Goal: Use online tool/utility: Utilize a website feature to perform a specific function

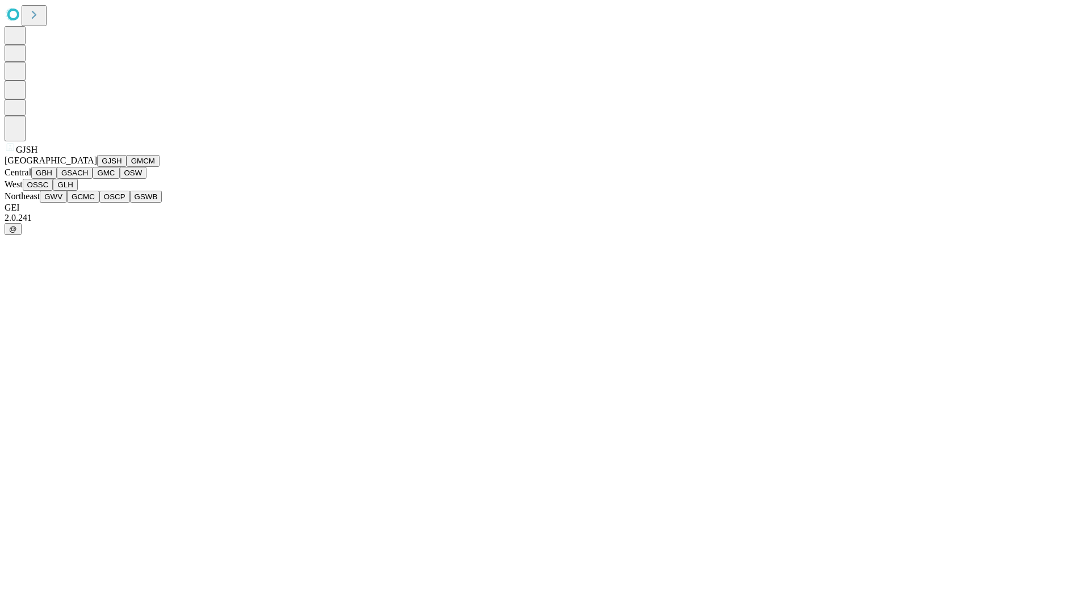
click at [97, 167] on button "GJSH" at bounding box center [112, 161] width 30 height 12
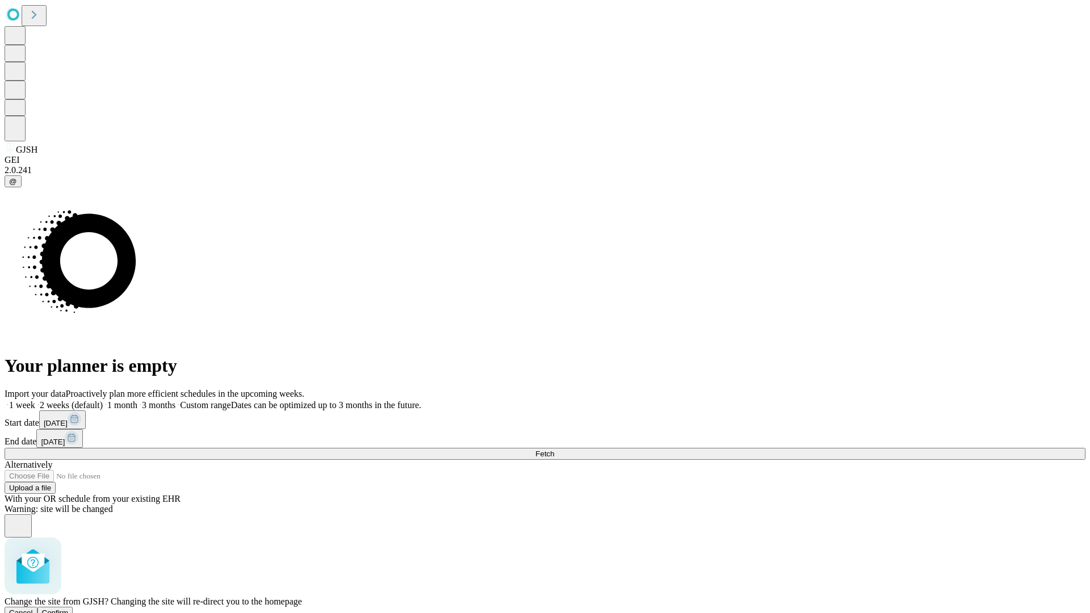
click at [69, 609] on span "Confirm" at bounding box center [55, 613] width 27 height 9
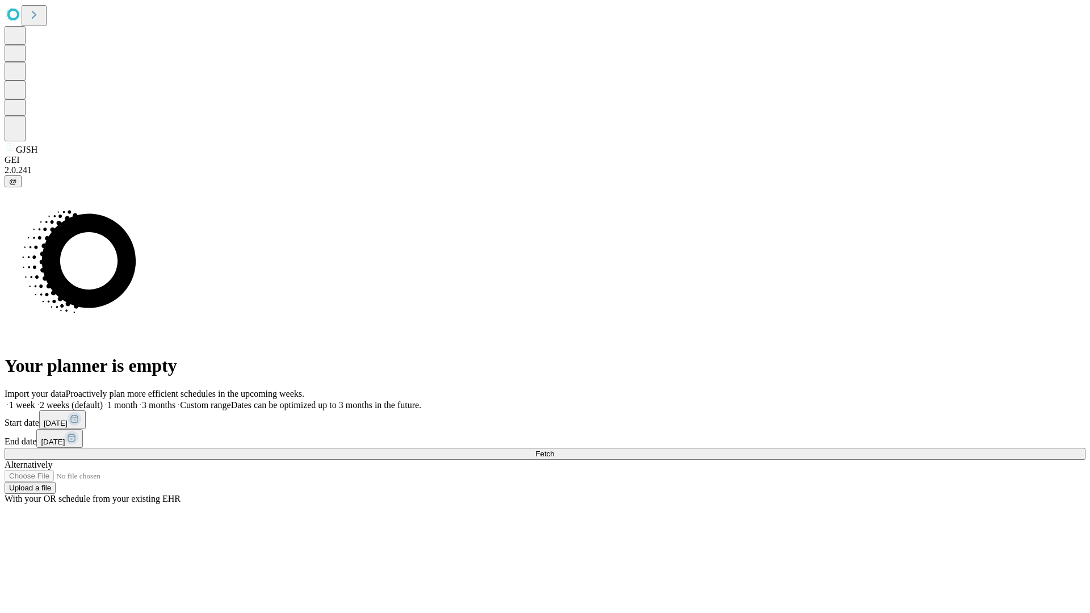
click at [103, 400] on label "2 weeks (default)" at bounding box center [69, 405] width 68 height 10
click at [554, 450] on span "Fetch" at bounding box center [544, 454] width 19 height 9
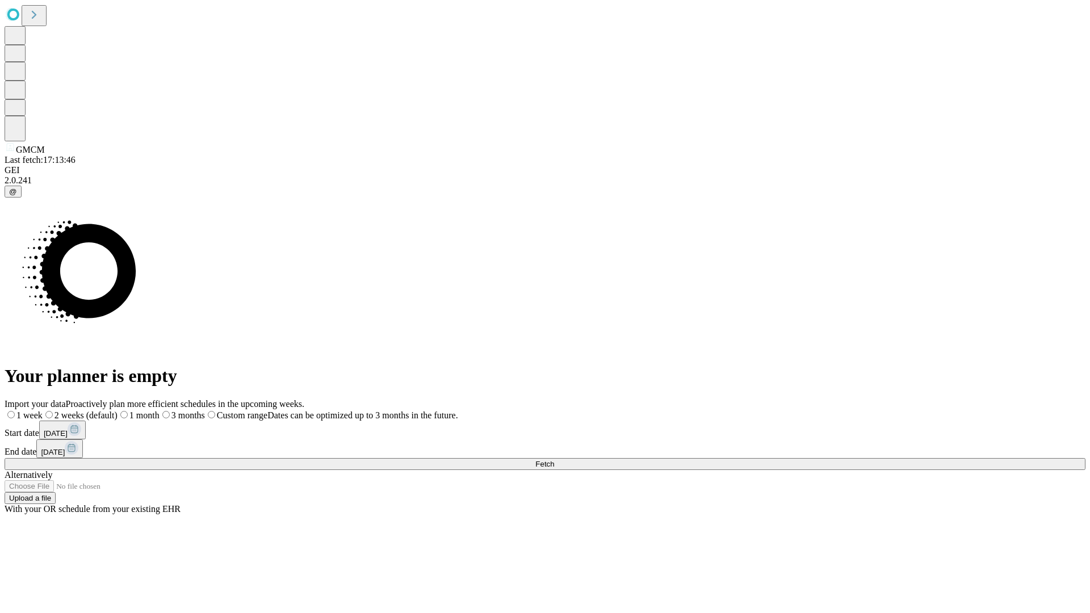
click at [118, 411] on label "2 weeks (default)" at bounding box center [80, 416] width 75 height 10
click at [554, 460] on span "Fetch" at bounding box center [544, 464] width 19 height 9
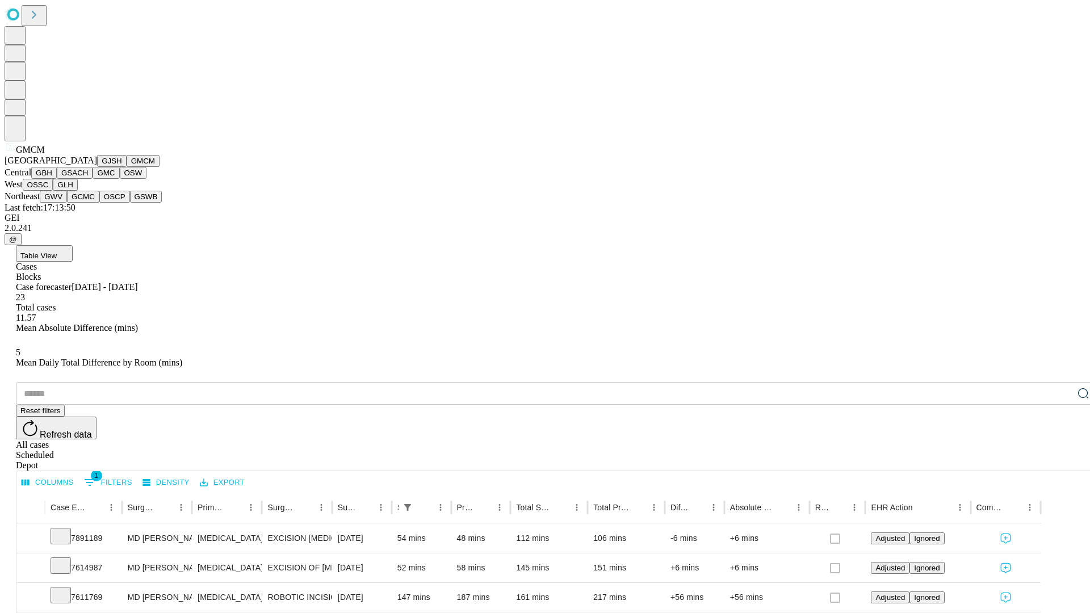
click at [57, 179] on button "GBH" at bounding box center [44, 173] width 26 height 12
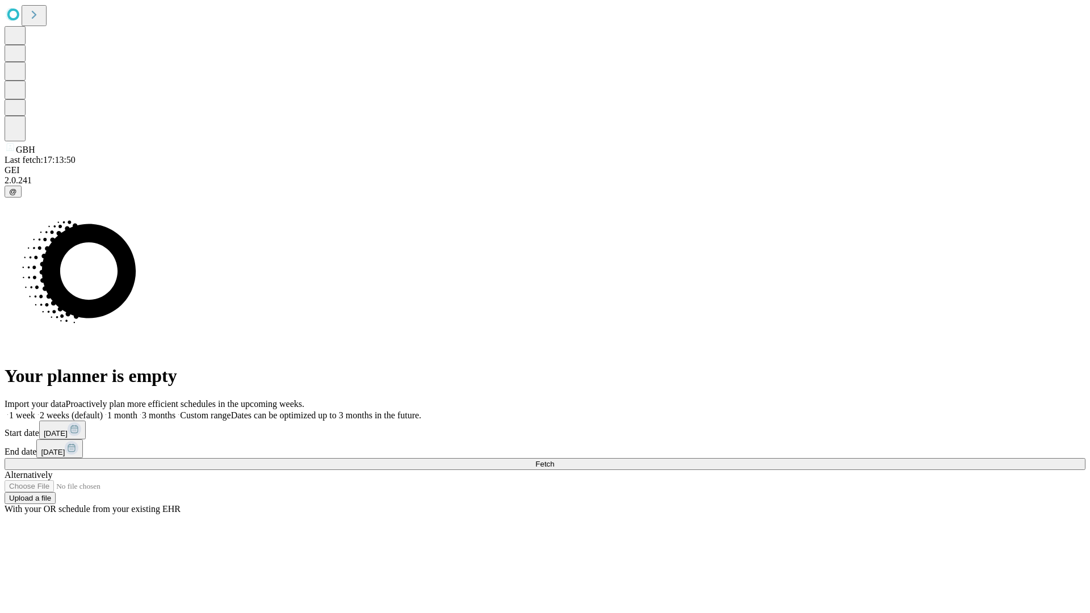
click at [554, 460] on span "Fetch" at bounding box center [544, 464] width 19 height 9
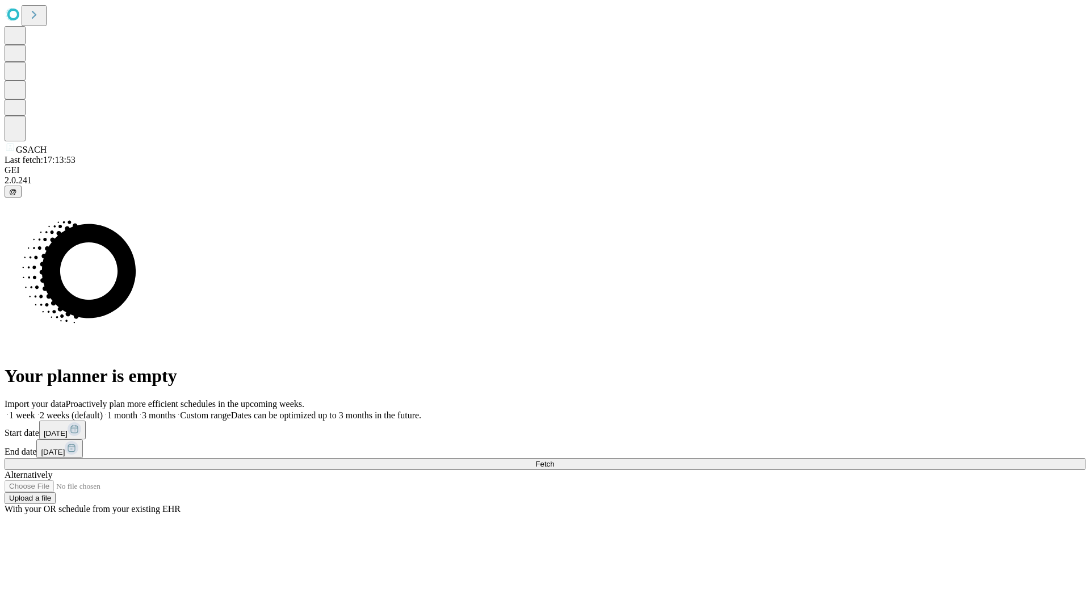
click at [554, 460] on span "Fetch" at bounding box center [544, 464] width 19 height 9
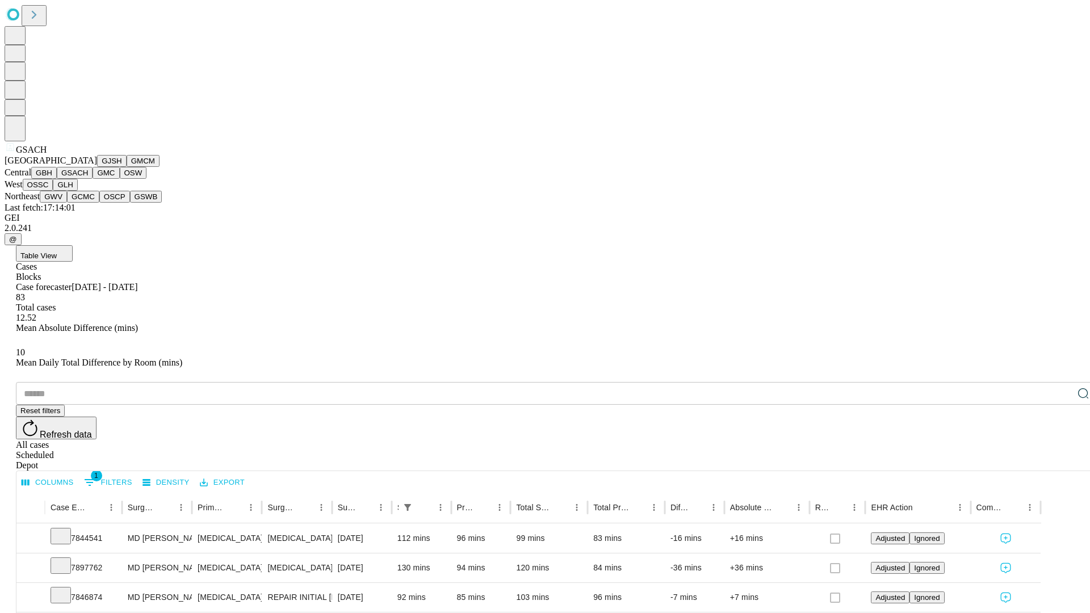
click at [93, 179] on button "GMC" at bounding box center [106, 173] width 27 height 12
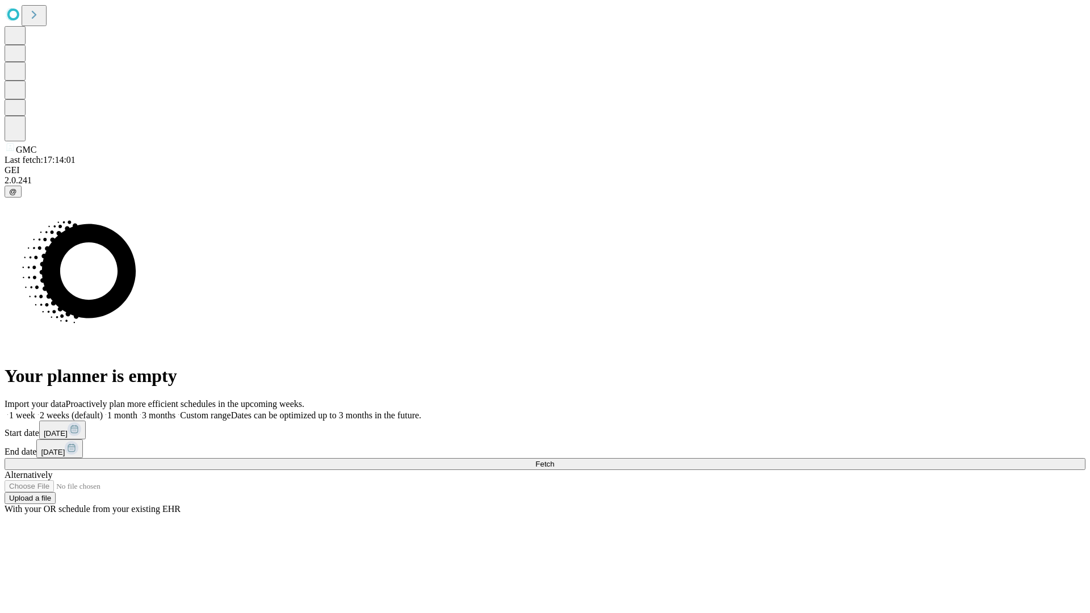
click at [103, 411] on label "2 weeks (default)" at bounding box center [69, 416] width 68 height 10
click at [554, 460] on span "Fetch" at bounding box center [544, 464] width 19 height 9
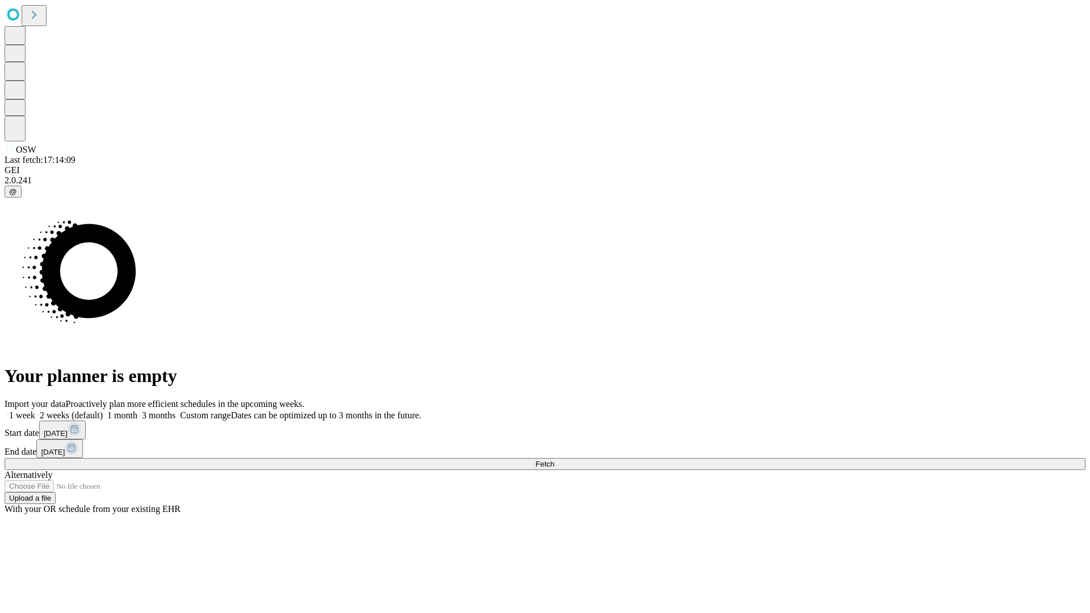
click at [103, 411] on label "2 weeks (default)" at bounding box center [69, 416] width 68 height 10
click at [554, 460] on span "Fetch" at bounding box center [544, 464] width 19 height 9
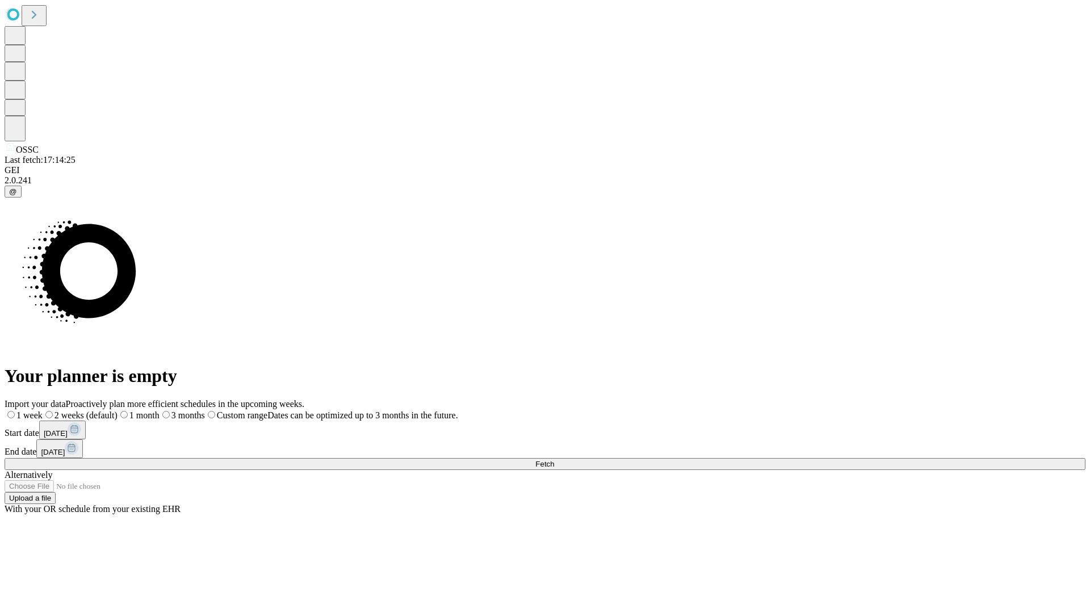
click at [118, 411] on label "2 weeks (default)" at bounding box center [80, 416] width 75 height 10
click at [554, 460] on span "Fetch" at bounding box center [544, 464] width 19 height 9
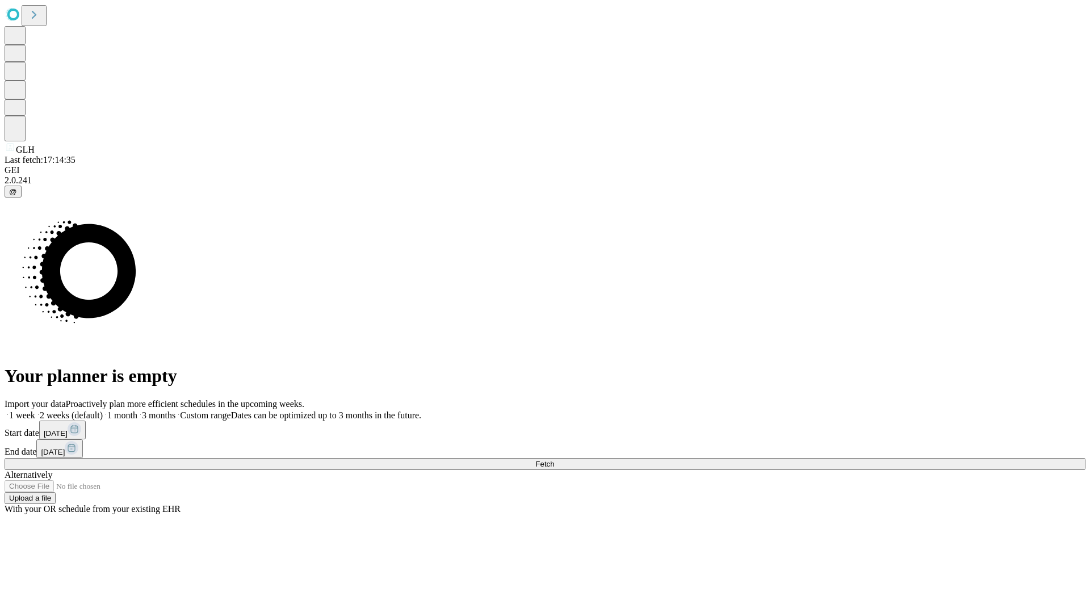
click at [103, 411] on label "2 weeks (default)" at bounding box center [69, 416] width 68 height 10
click at [554, 460] on span "Fetch" at bounding box center [544, 464] width 19 height 9
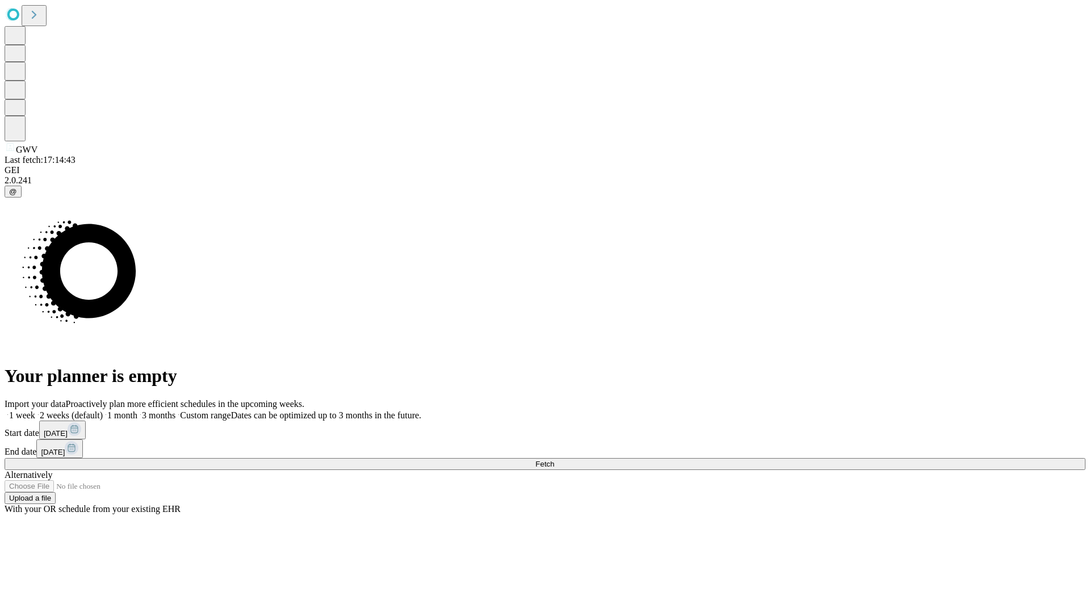
click at [103, 411] on label "2 weeks (default)" at bounding box center [69, 416] width 68 height 10
click at [554, 460] on span "Fetch" at bounding box center [544, 464] width 19 height 9
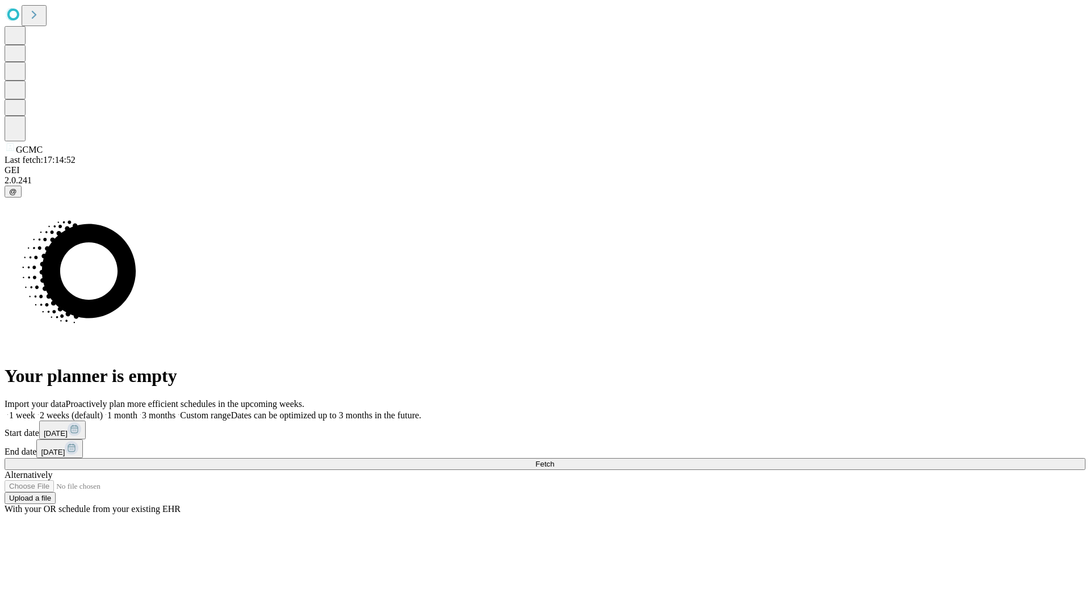
click at [103, 411] on label "2 weeks (default)" at bounding box center [69, 416] width 68 height 10
click at [554, 460] on span "Fetch" at bounding box center [544, 464] width 19 height 9
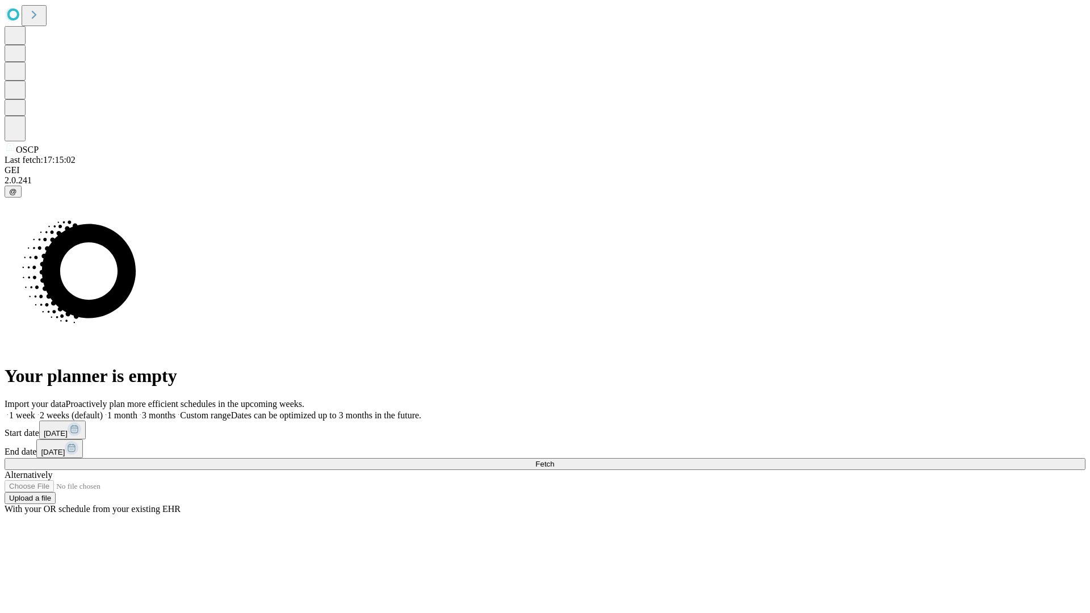
click at [103, 411] on label "2 weeks (default)" at bounding box center [69, 416] width 68 height 10
click at [554, 460] on span "Fetch" at bounding box center [544, 464] width 19 height 9
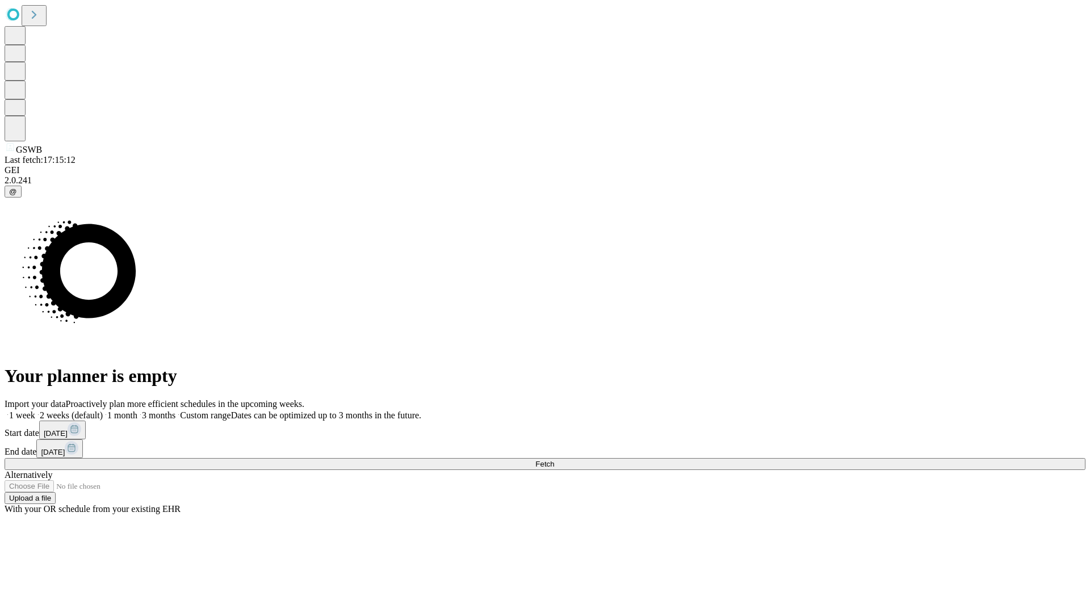
click at [103, 411] on label "2 weeks (default)" at bounding box center [69, 416] width 68 height 10
click at [554, 460] on span "Fetch" at bounding box center [544, 464] width 19 height 9
